Goal: Task Accomplishment & Management: Use online tool/utility

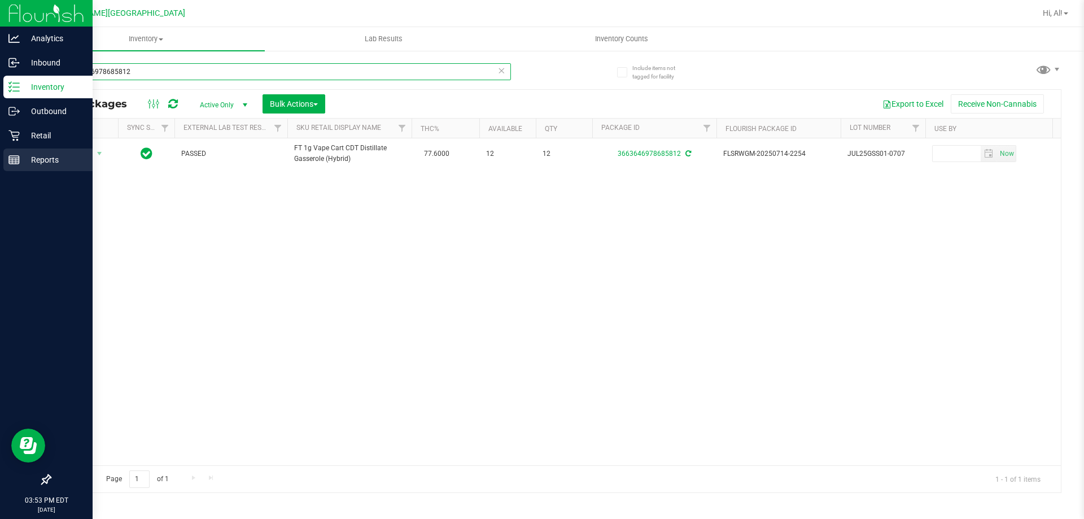
drag, startPoint x: 143, startPoint y: 71, endPoint x: 0, endPoint y: 171, distance: 174.0
click at [0, 171] on div "Analytics Inbound Inventory Outbound Retail Reports 03:53 PM EDT [DATE] 08/23 […" at bounding box center [542, 259] width 1084 height 519
type input "[CREDIT_CARD_NUMBER]"
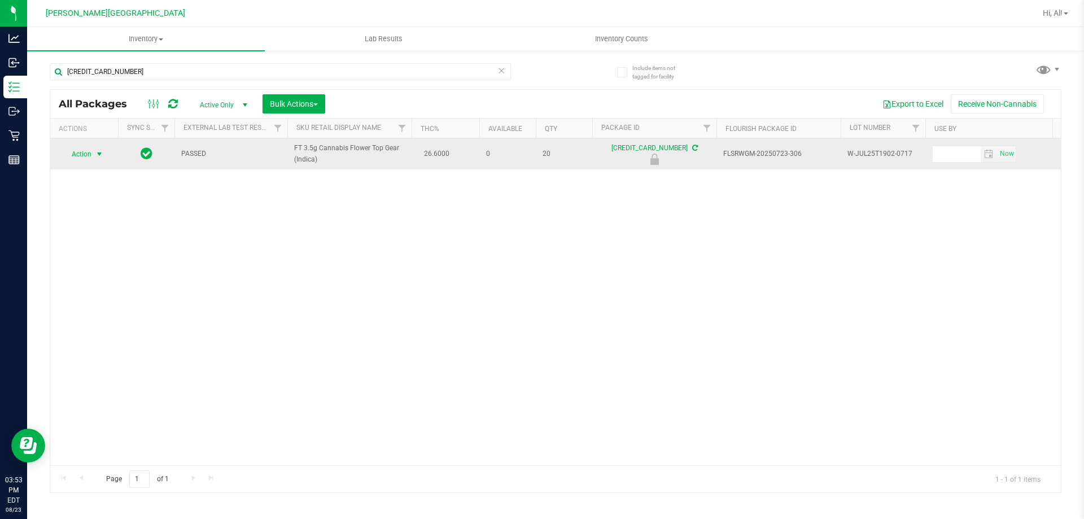
click at [97, 155] on span "select" at bounding box center [99, 154] width 9 height 9
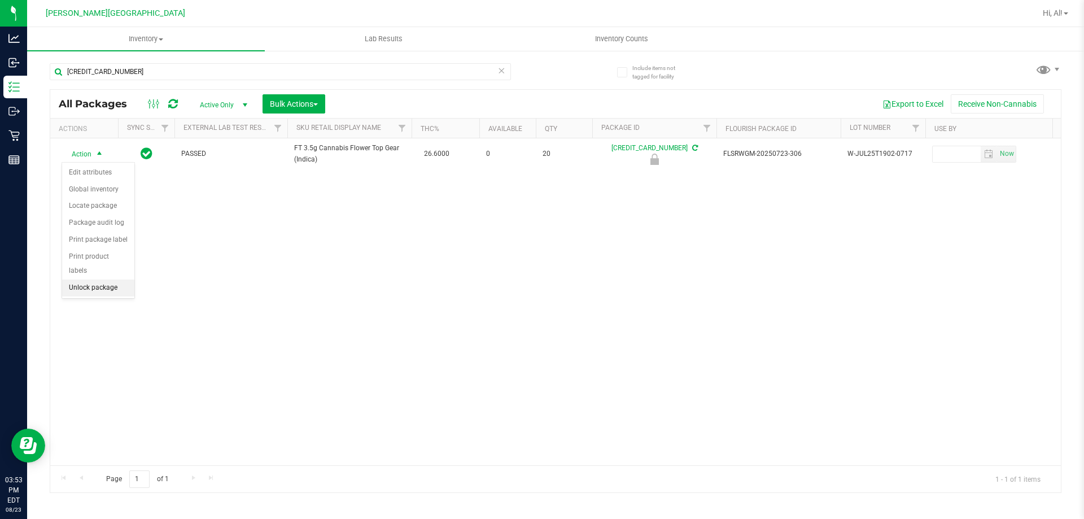
click at [128, 280] on li "Unlock package" at bounding box center [98, 288] width 72 height 17
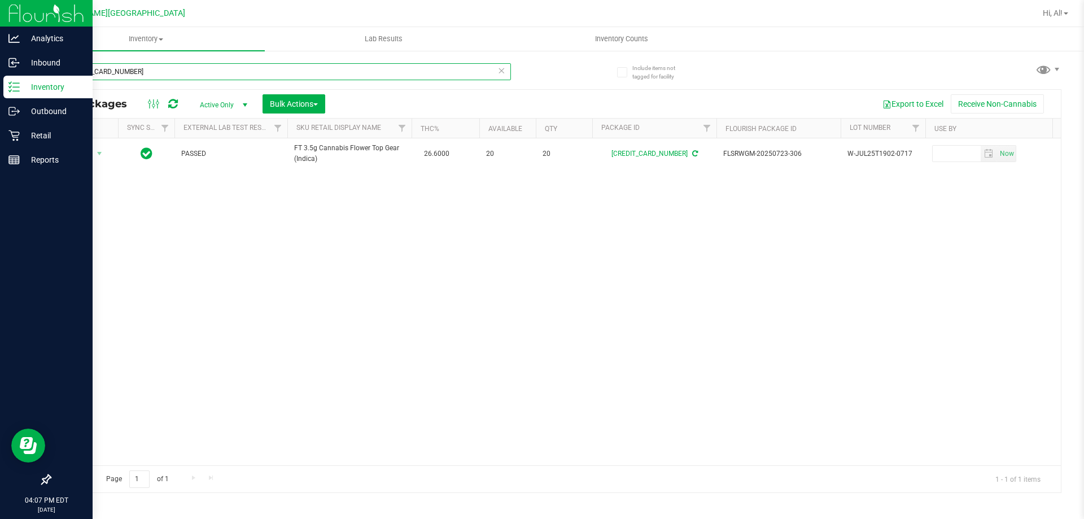
drag, startPoint x: 151, startPoint y: 76, endPoint x: 0, endPoint y: 286, distance: 258.9
click at [0, 286] on div "Analytics Inbound Inventory Outbound Retail Reports 04:07 PM EDT [DATE] 08/23 […" at bounding box center [542, 259] width 1084 height 519
type input "9833856580340469"
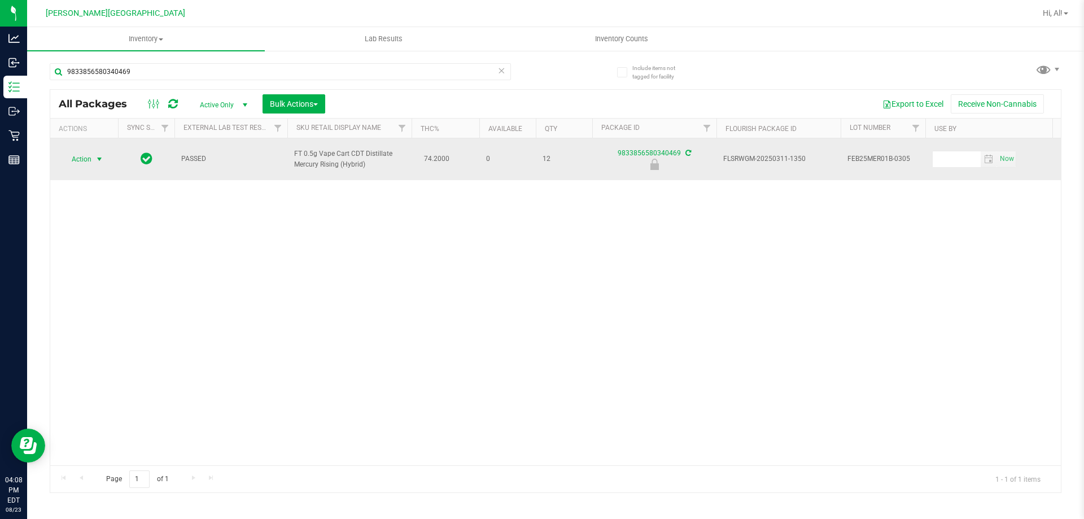
click at [95, 159] on span "select" at bounding box center [99, 159] width 9 height 9
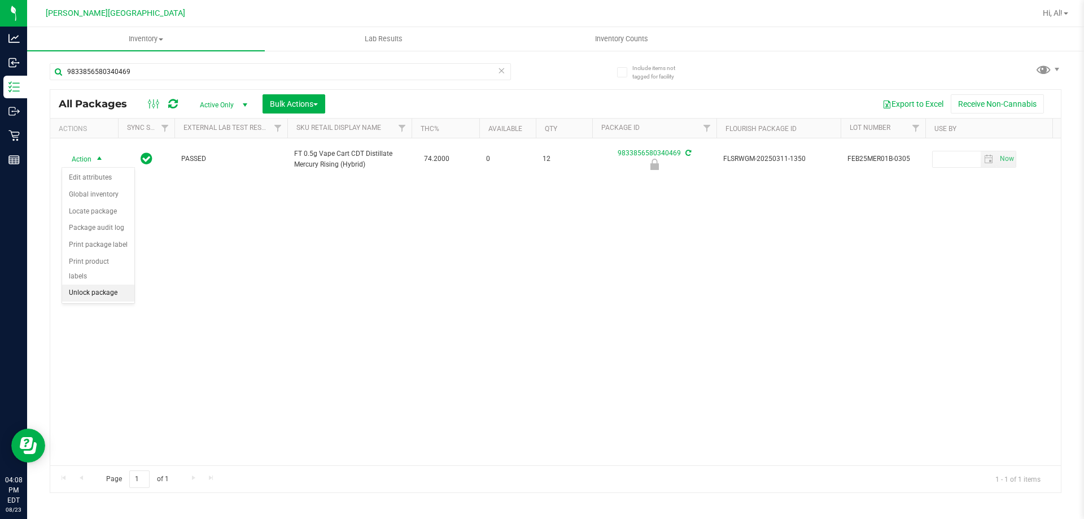
click at [119, 285] on li "Unlock package" at bounding box center [98, 293] width 72 height 17
